Goal: Transaction & Acquisition: Purchase product/service

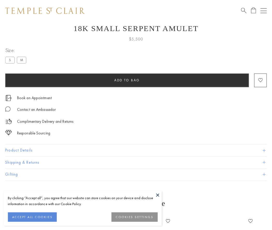
scroll to position [21, 0]
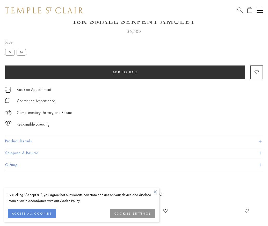
click at [125, 72] on span "Add to bag" at bounding box center [125, 72] width 25 height 4
